Goal: Task Accomplishment & Management: Manage account settings

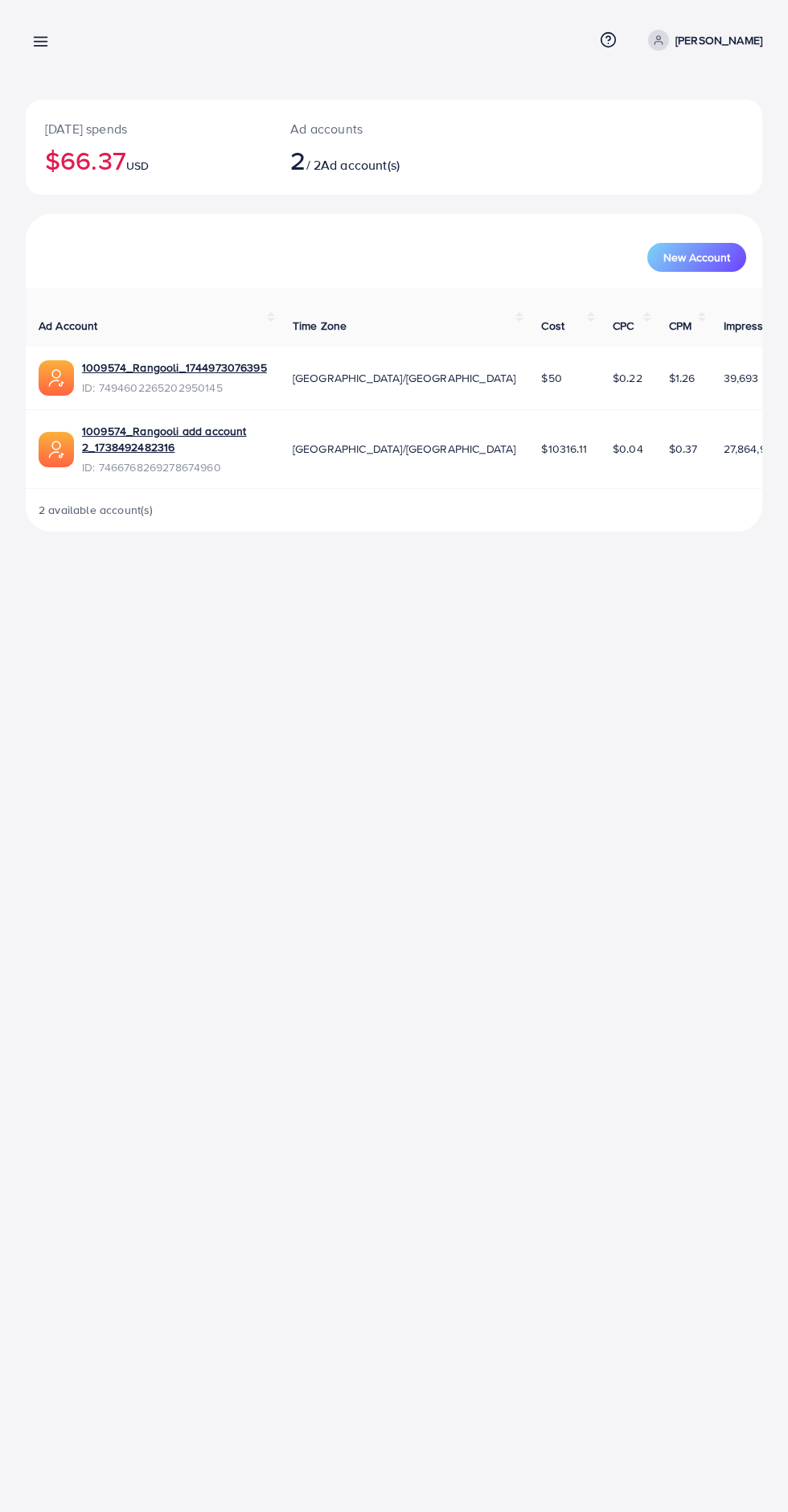
click at [38, 33] on icon at bounding box center [41, 41] width 17 height 17
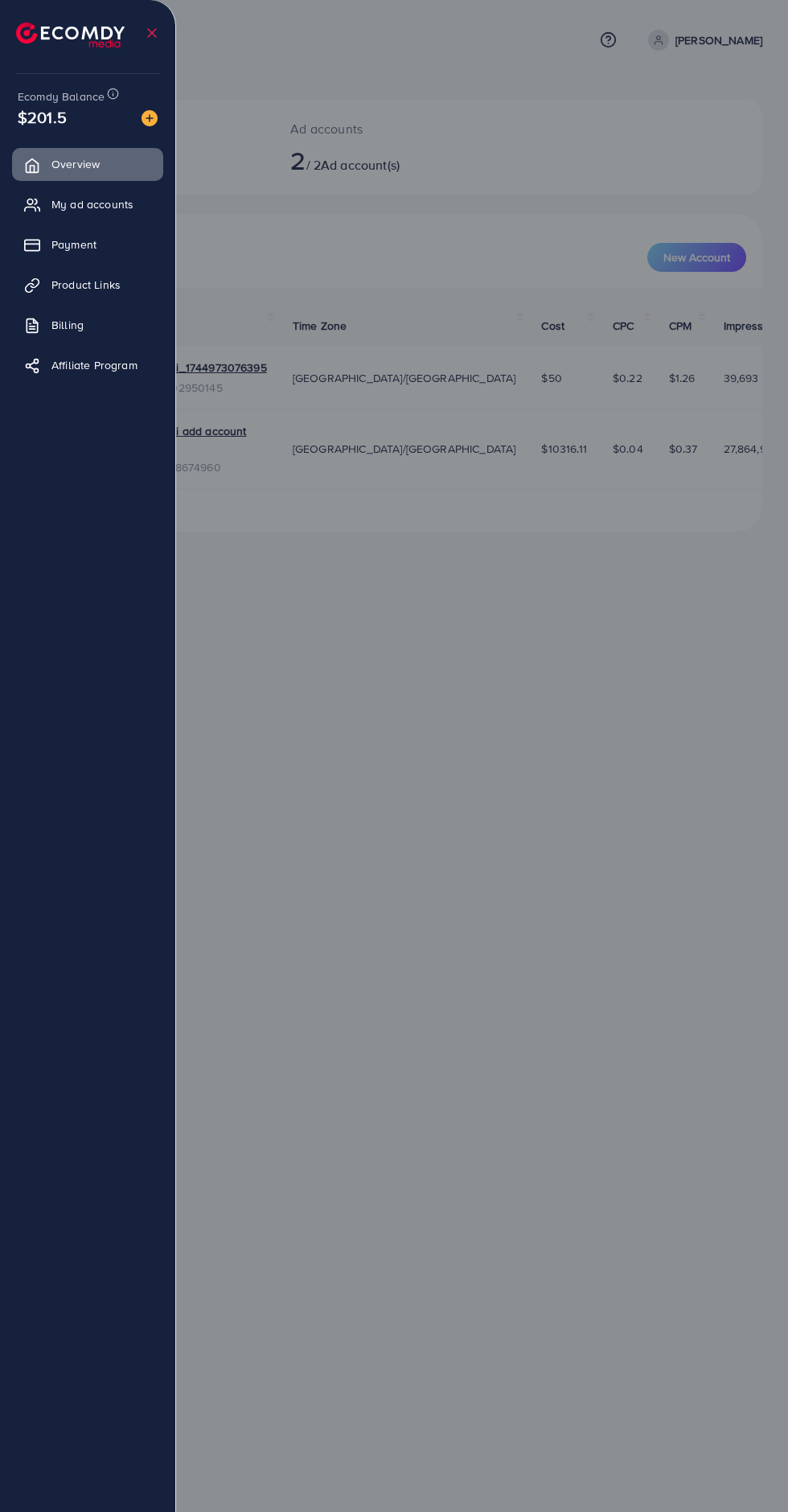
click at [651, 955] on div at bounding box center [394, 907] width 788 height 1814
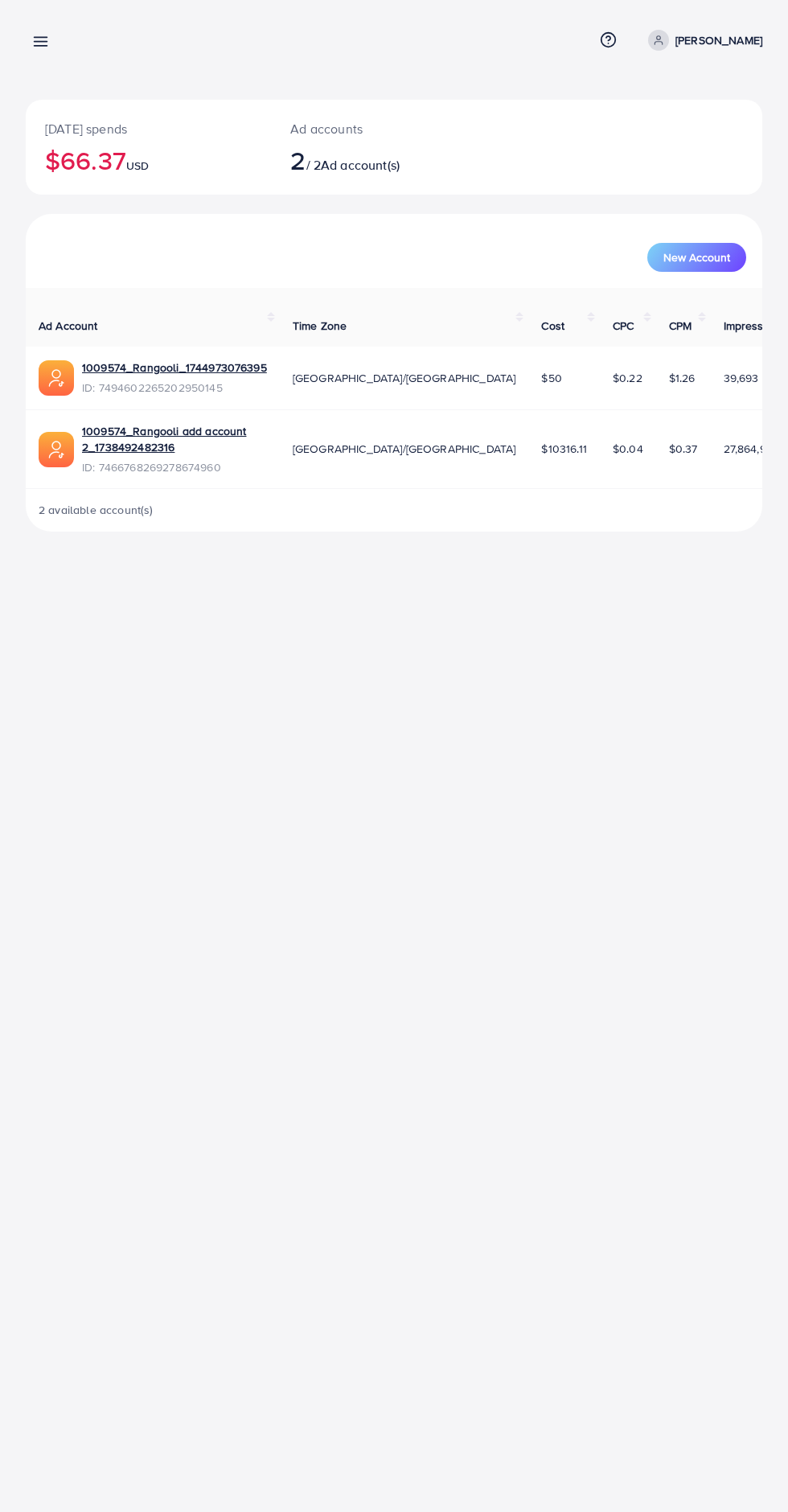
click at [41, 41] on line at bounding box center [41, 41] width 13 height 0
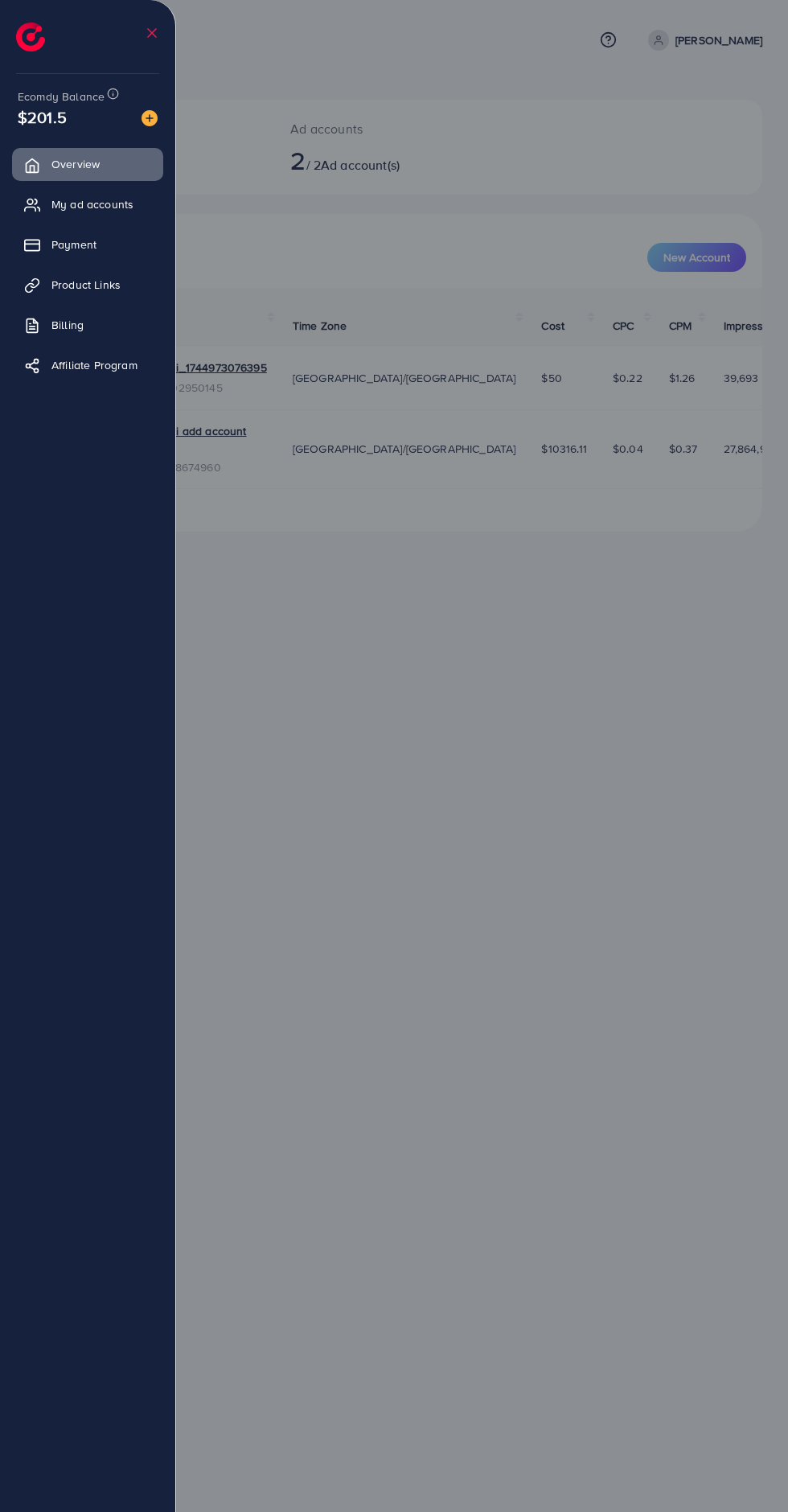
click at [626, 943] on div at bounding box center [394, 907] width 788 height 1814
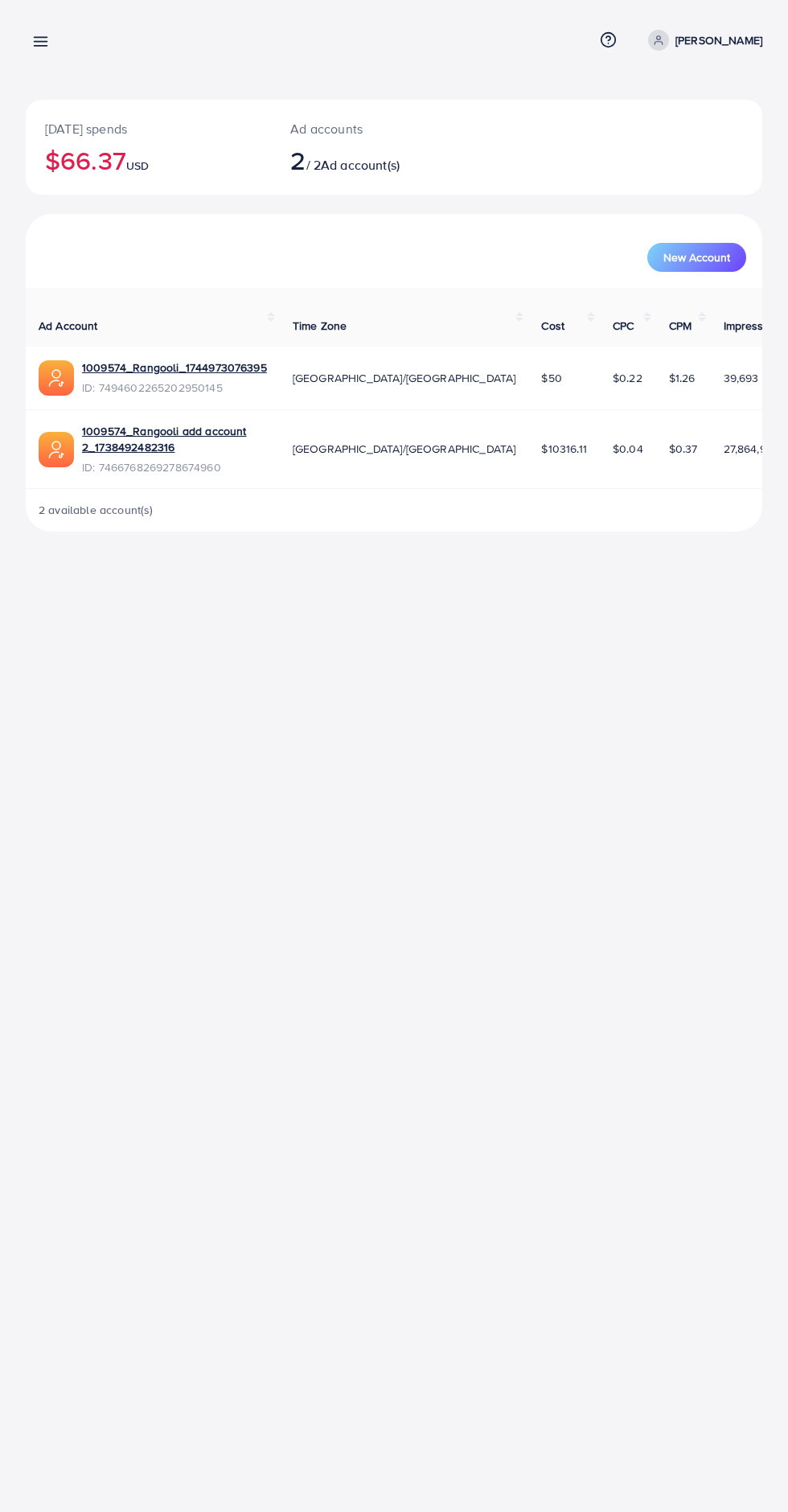
click at [609, 941] on div at bounding box center [394, 907] width 788 height 1814
click at [41, 41] on line at bounding box center [41, 41] width 13 height 0
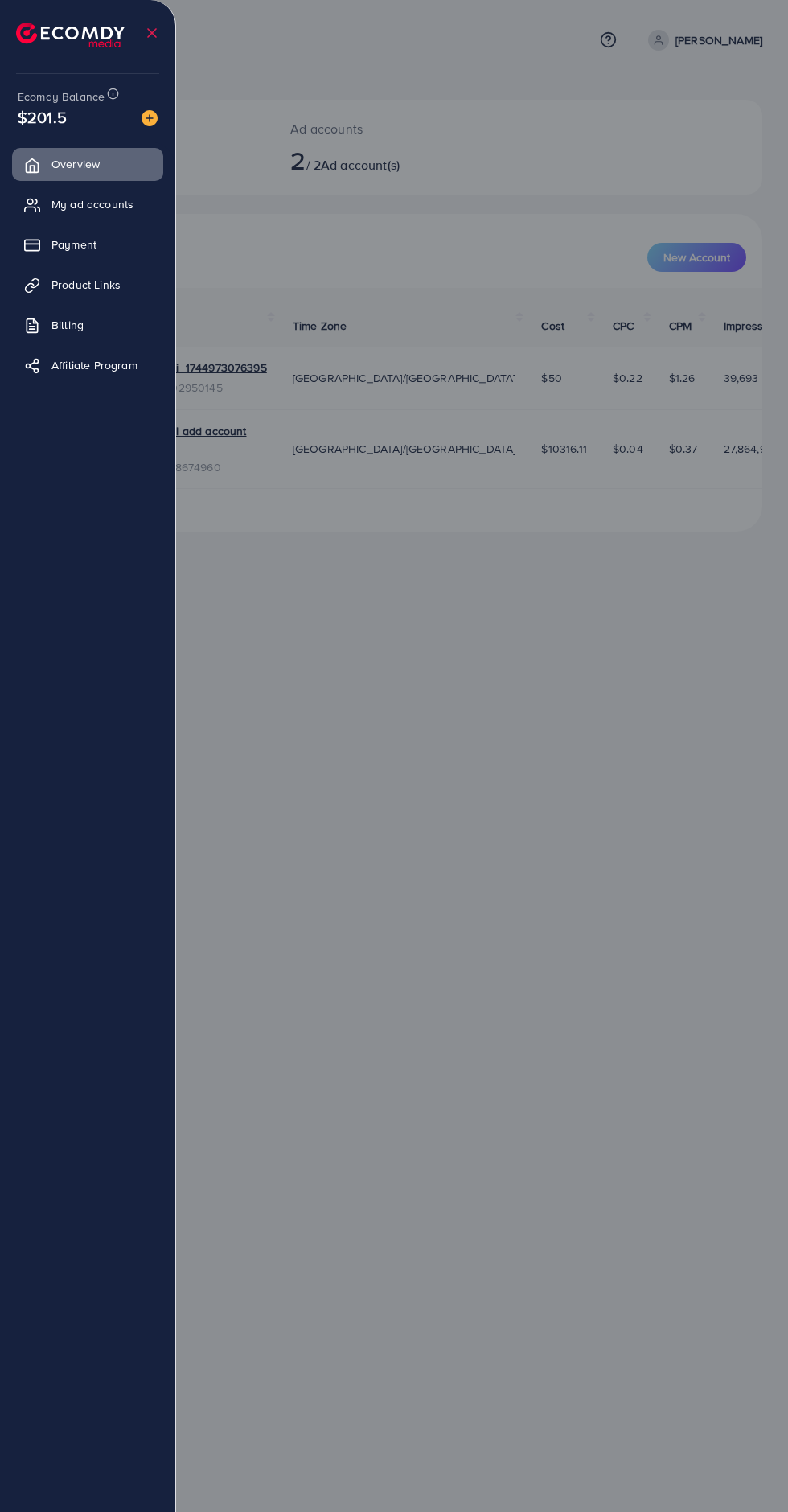
click at [53, 228] on link "Payment" at bounding box center [87, 245] width 152 height 32
click at [63, 201] on span "My ad accounts" at bounding box center [92, 204] width 82 height 16
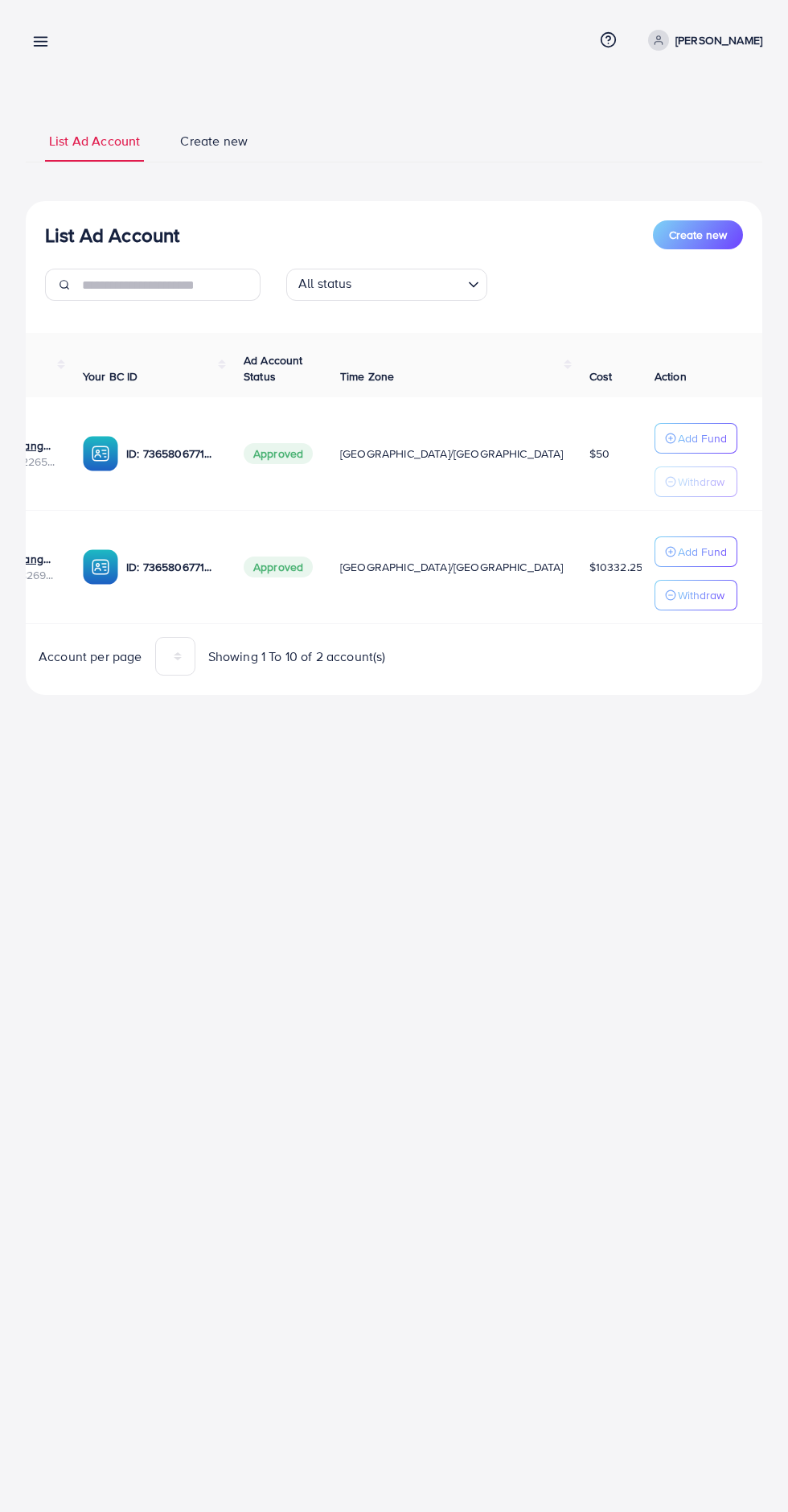
scroll to position [0, 262]
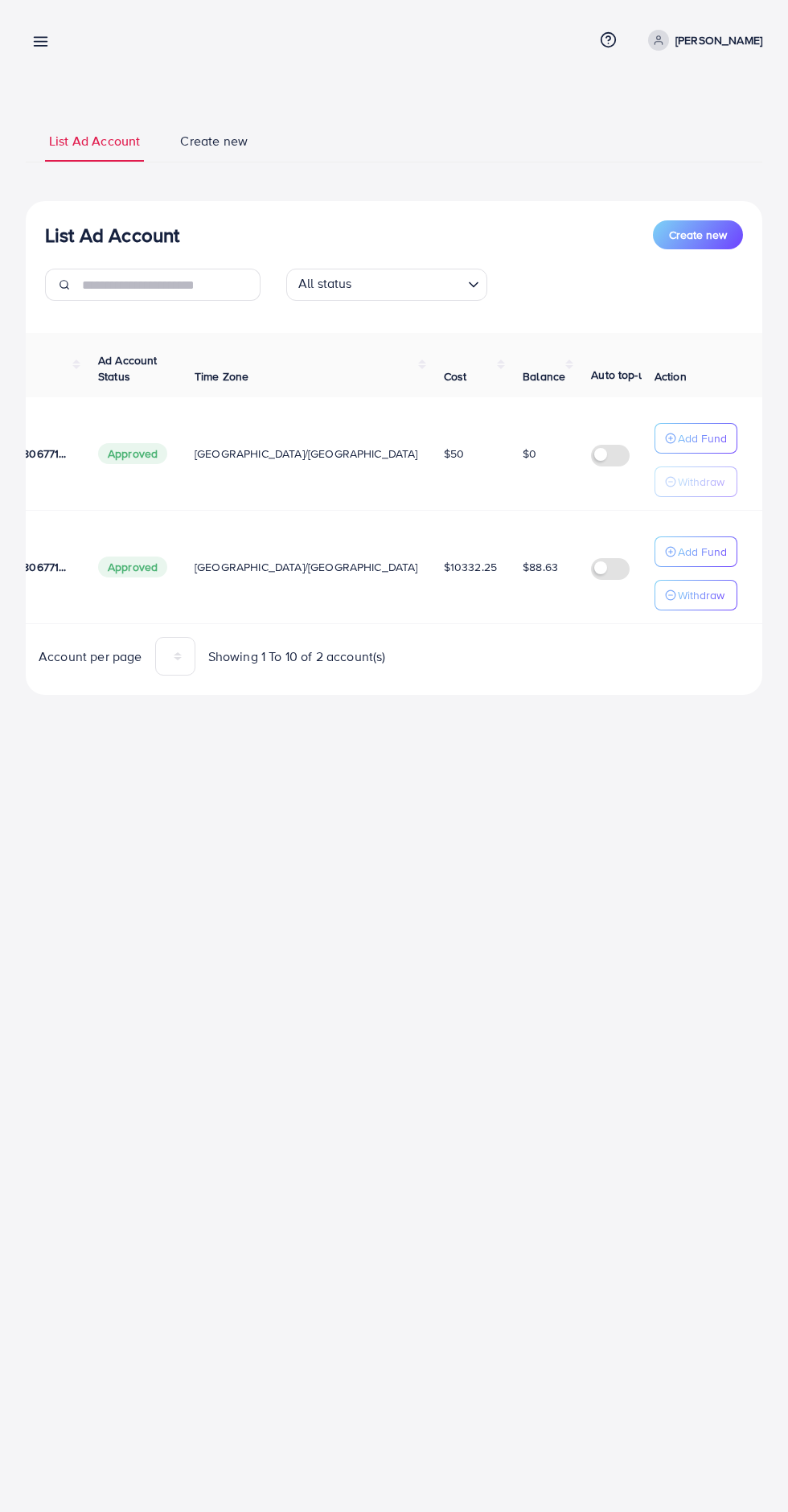
click at [687, 553] on p "Add Fund" at bounding box center [703, 551] width 49 height 19
